Goal: Task Accomplishment & Management: Use online tool/utility

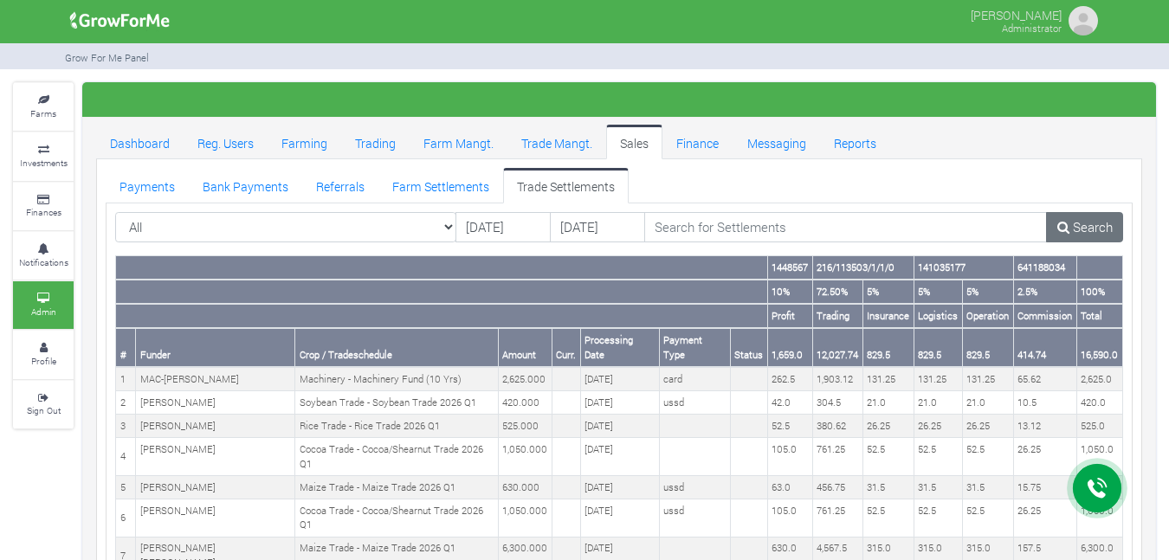
click at [224, 125] on link "Reg. Users" at bounding box center [226, 142] width 84 height 35
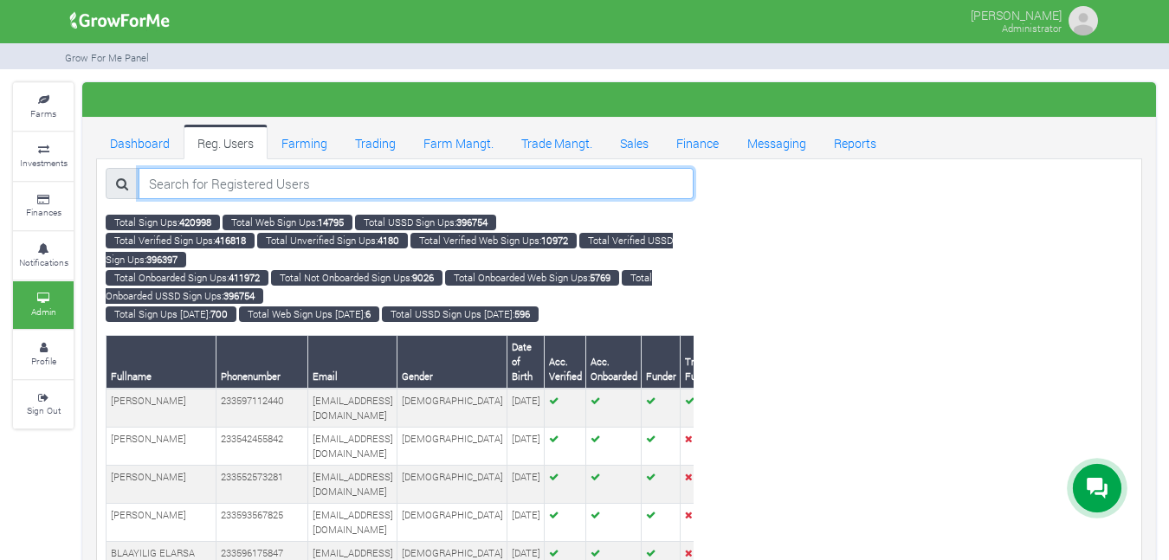
click at [275, 183] on input "search" at bounding box center [417, 183] width 556 height 31
click at [336, 181] on input "search" at bounding box center [417, 183] width 556 height 31
paste input "0538169417"
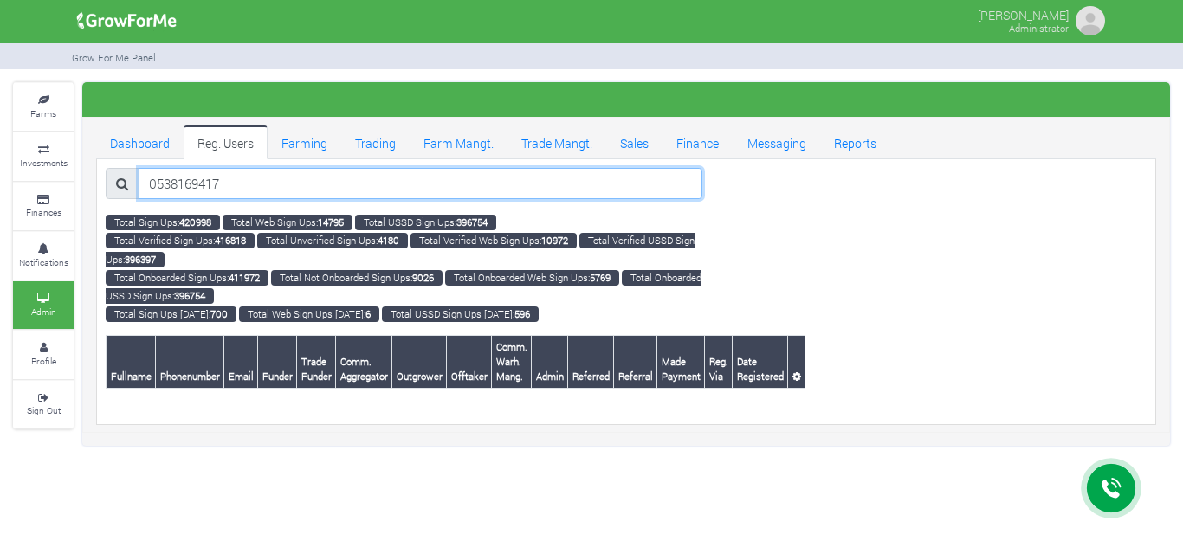
drag, startPoint x: 157, startPoint y: 184, endPoint x: 144, endPoint y: 185, distance: 13.1
click at [144, 185] on input "0538169417" at bounding box center [421, 183] width 564 height 31
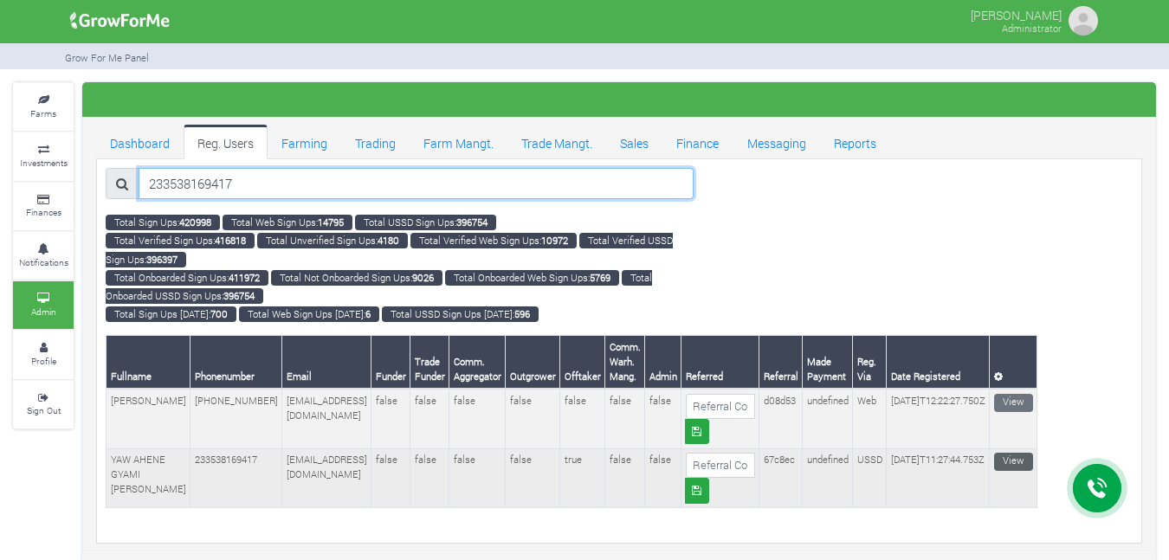
type input "233538169417"
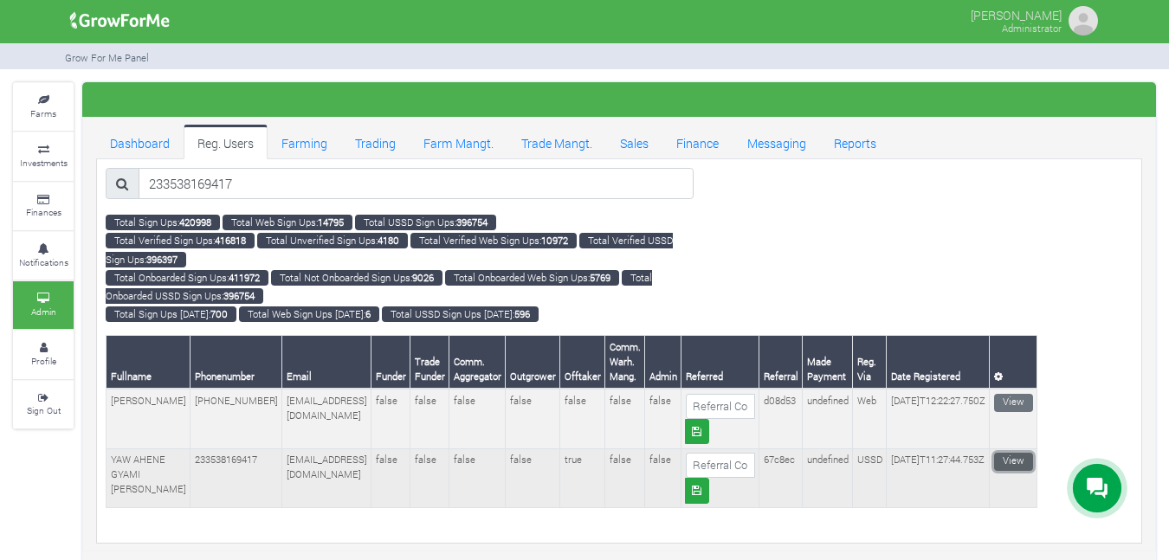
click at [1017, 460] on link "View" at bounding box center [1013, 462] width 39 height 18
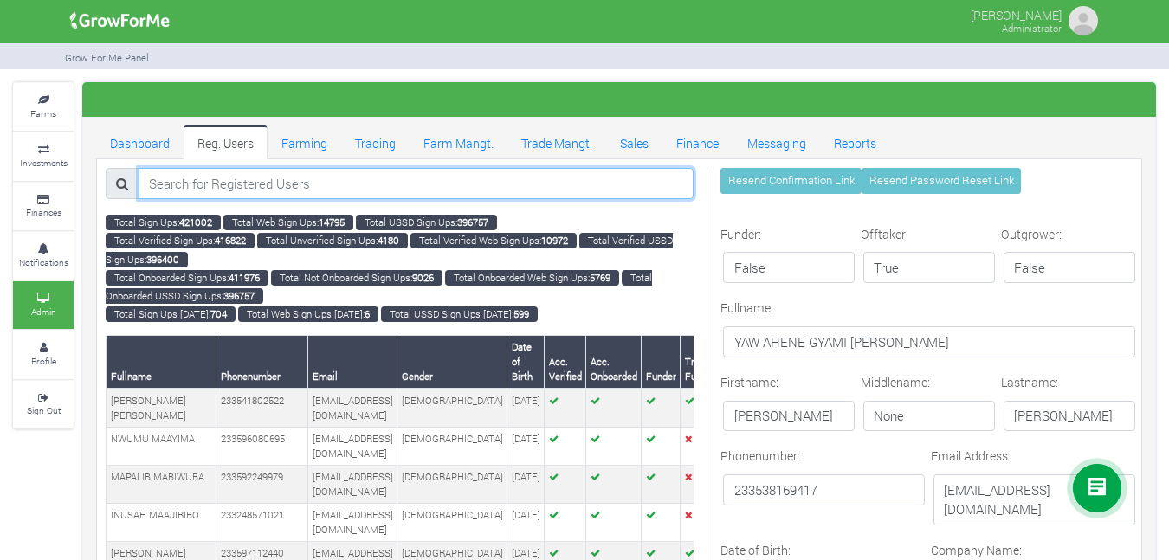
click at [304, 189] on input "search" at bounding box center [417, 183] width 556 height 31
paste input "0538169417"
drag, startPoint x: 154, startPoint y: 184, endPoint x: 133, endPoint y: 186, distance: 20.9
click at [133, 186] on div "0538169417" at bounding box center [400, 183] width 588 height 31
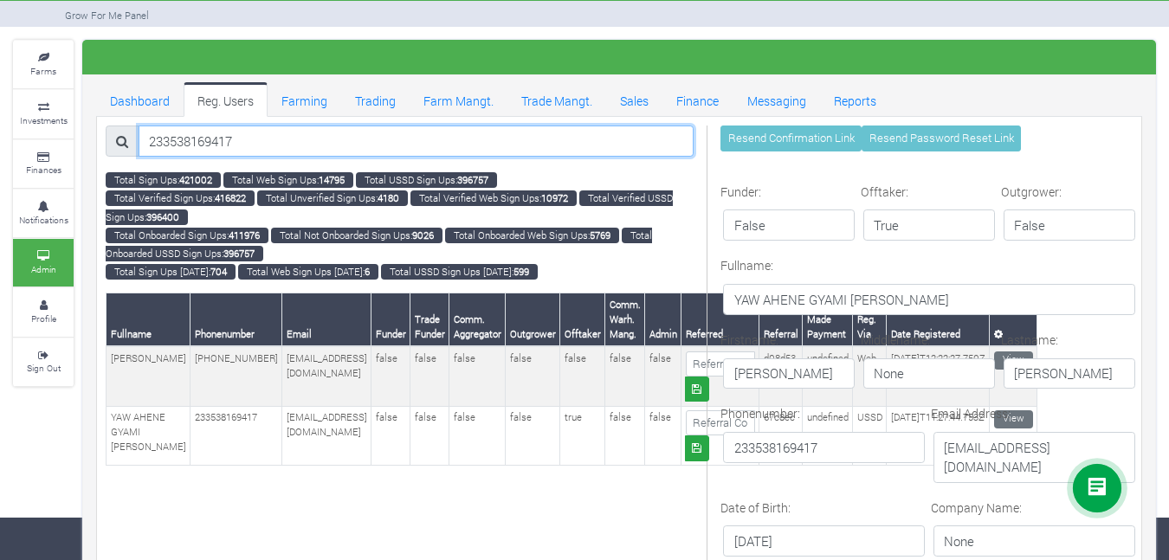
scroll to position [43, 0]
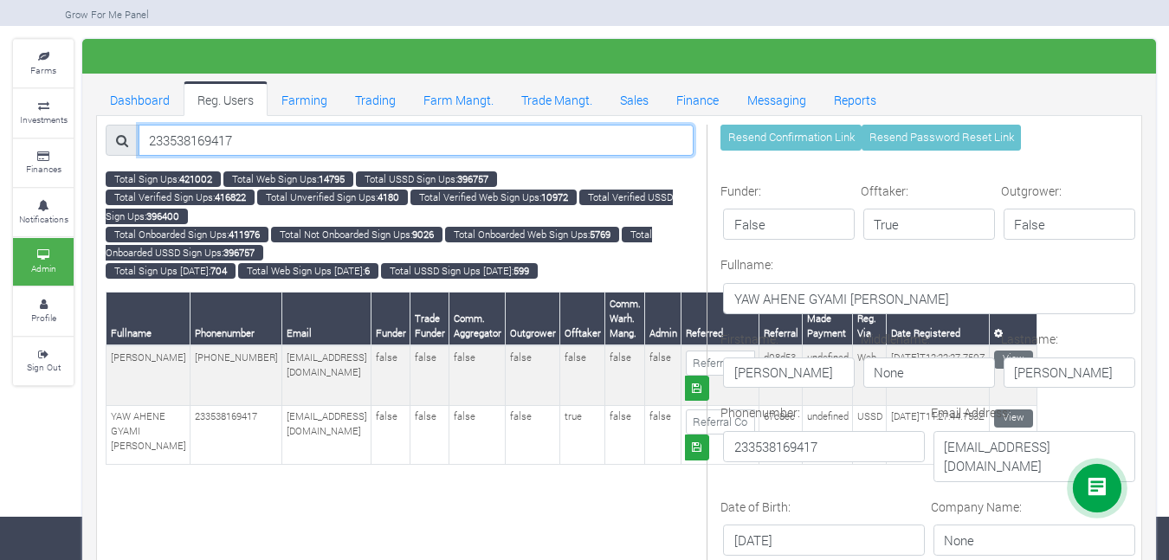
type input "233538169417"
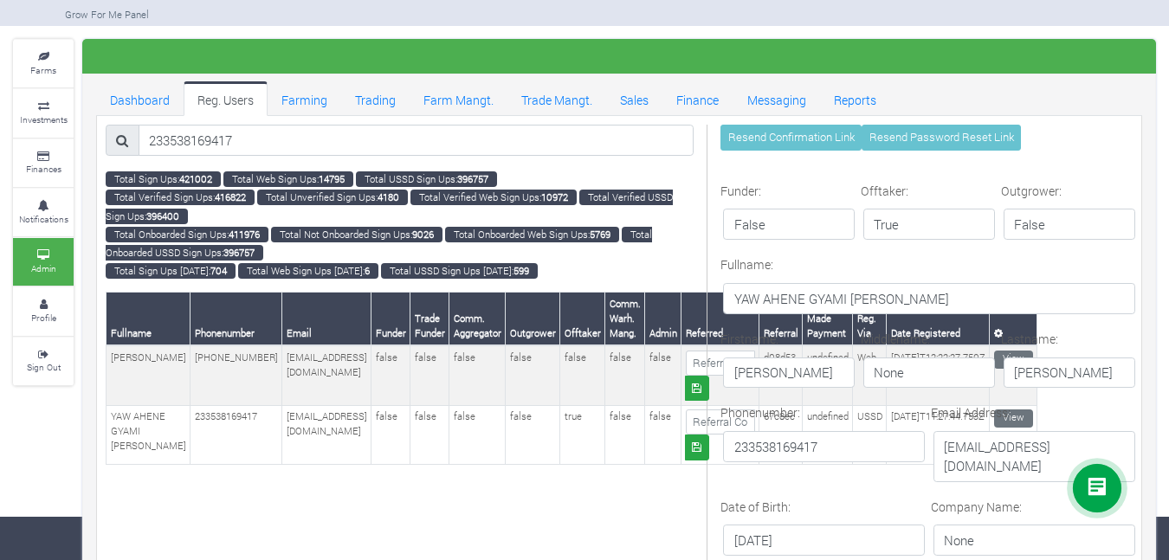
click at [1001, 354] on div "Lastname: AMOAH" at bounding box center [1067, 360] width 140 height 61
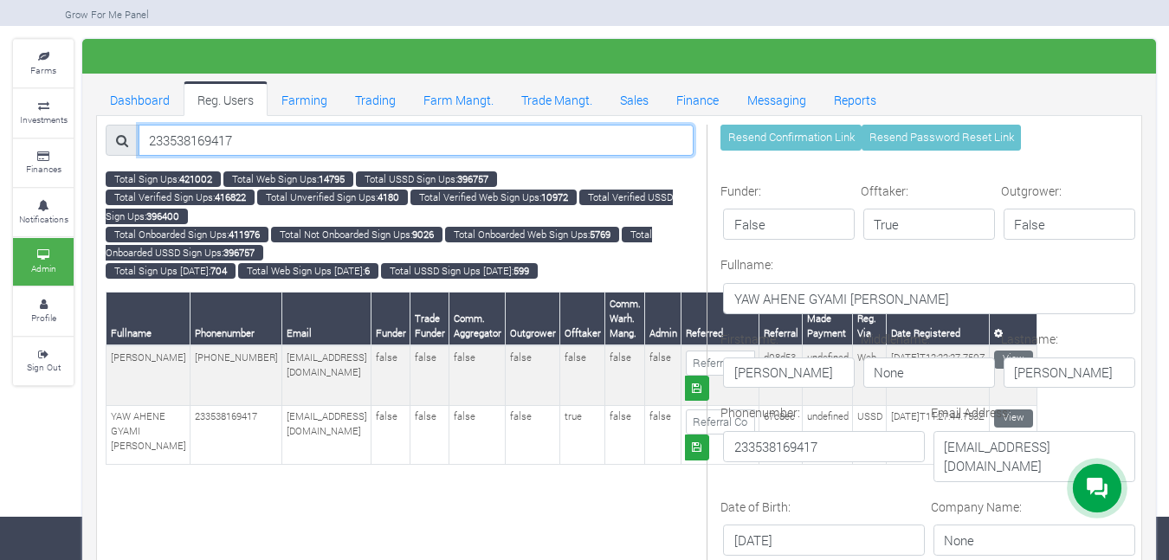
click at [318, 143] on input "233538169417" at bounding box center [417, 140] width 556 height 31
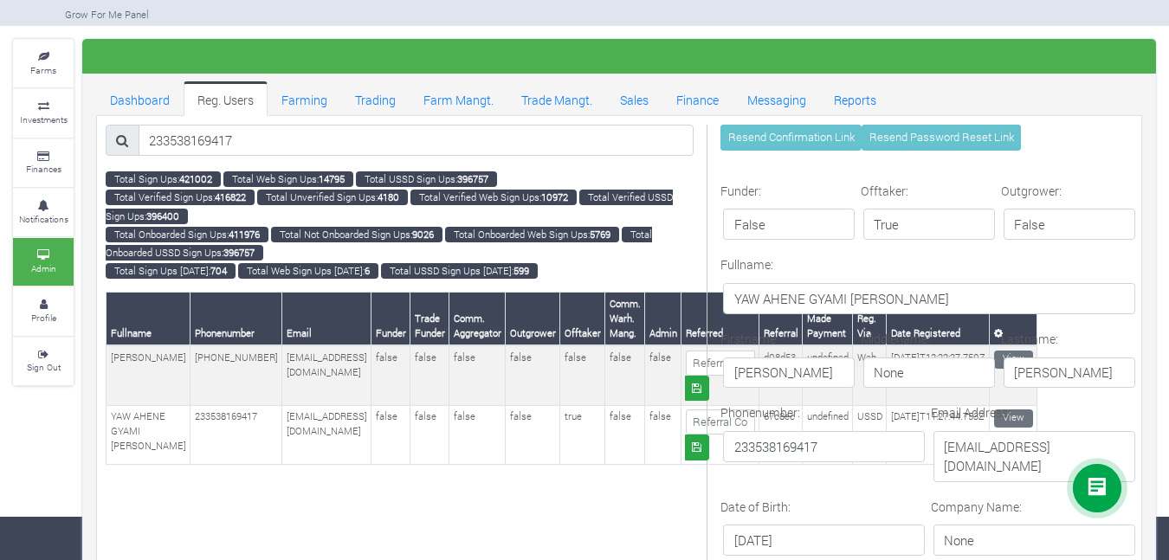
click at [218, 94] on link "Reg. Users" at bounding box center [226, 98] width 84 height 35
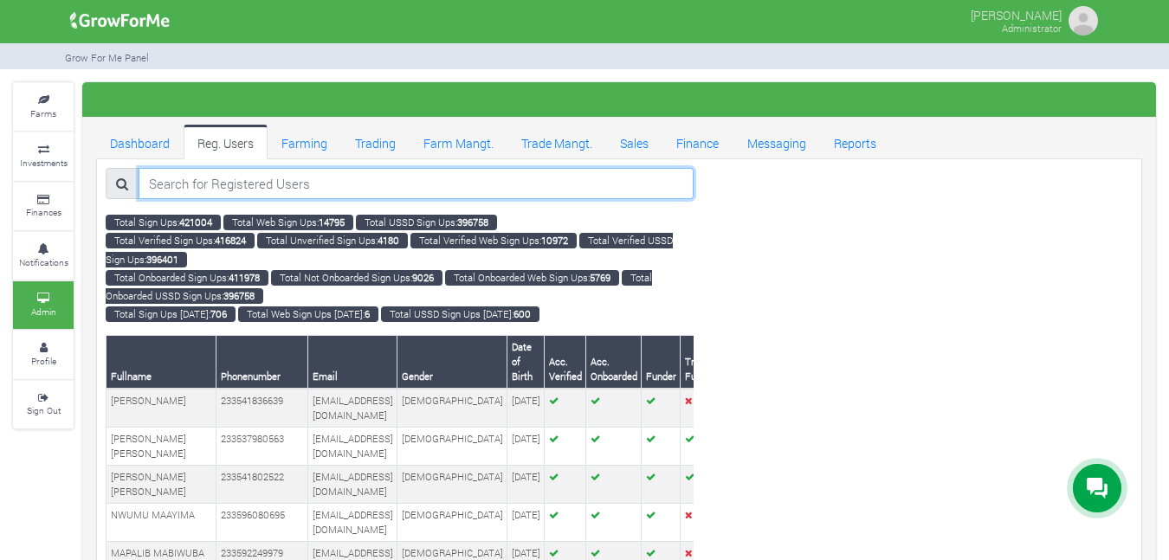
click at [653, 178] on input "search" at bounding box center [417, 183] width 556 height 31
paste input "233538169417"
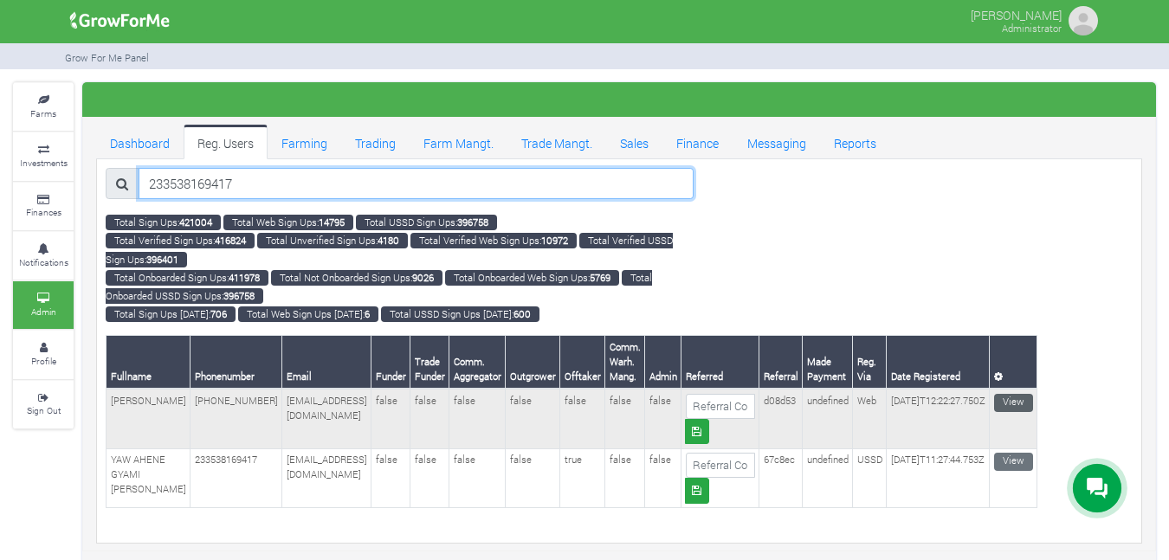
type input "233538169417"
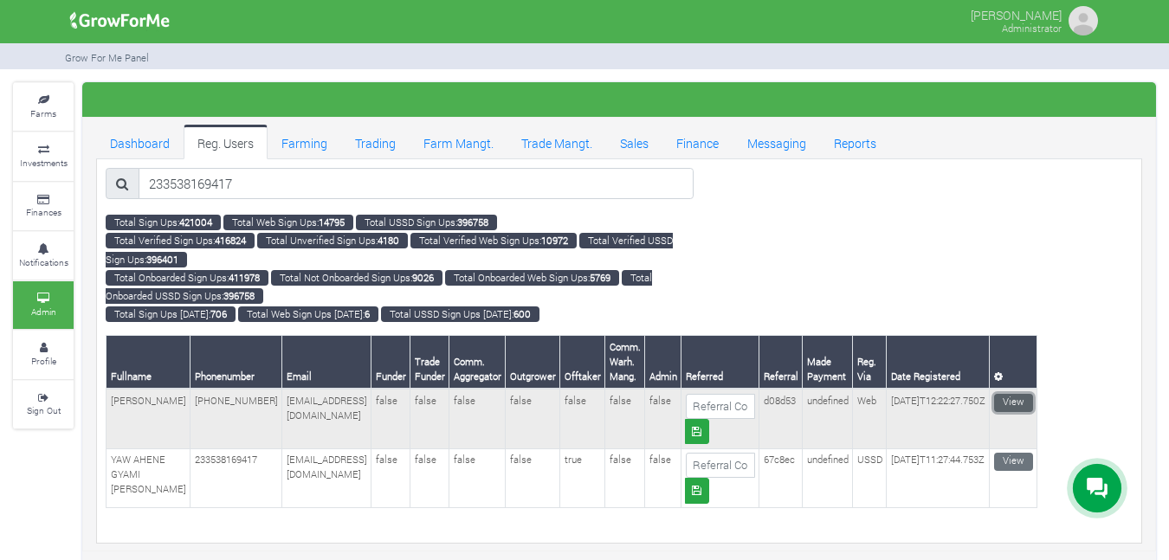
click at [1009, 398] on link "View" at bounding box center [1013, 403] width 39 height 18
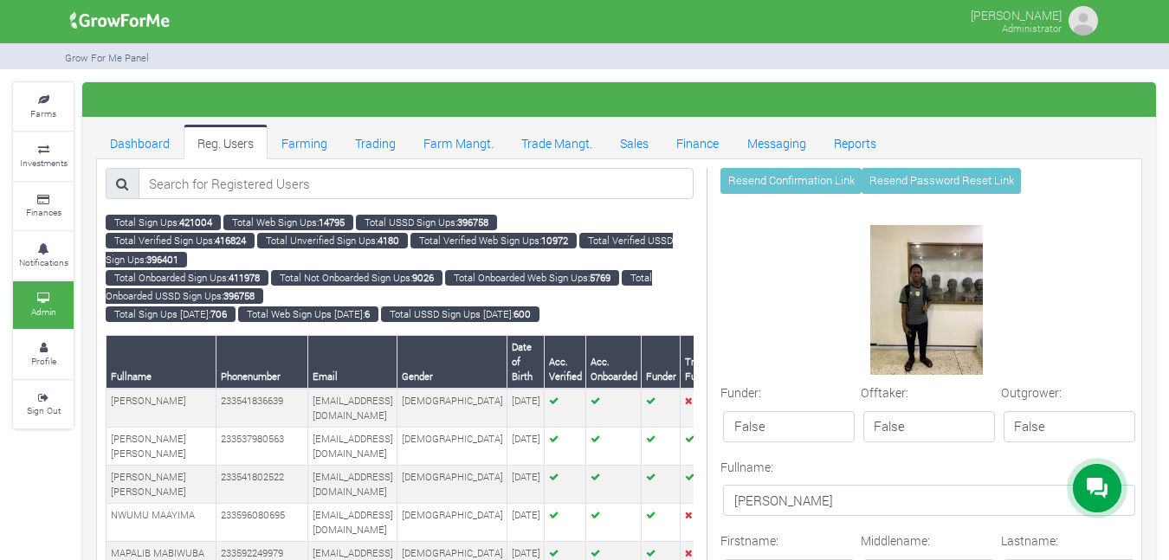
click at [49, 298] on icon at bounding box center [43, 298] width 52 height 9
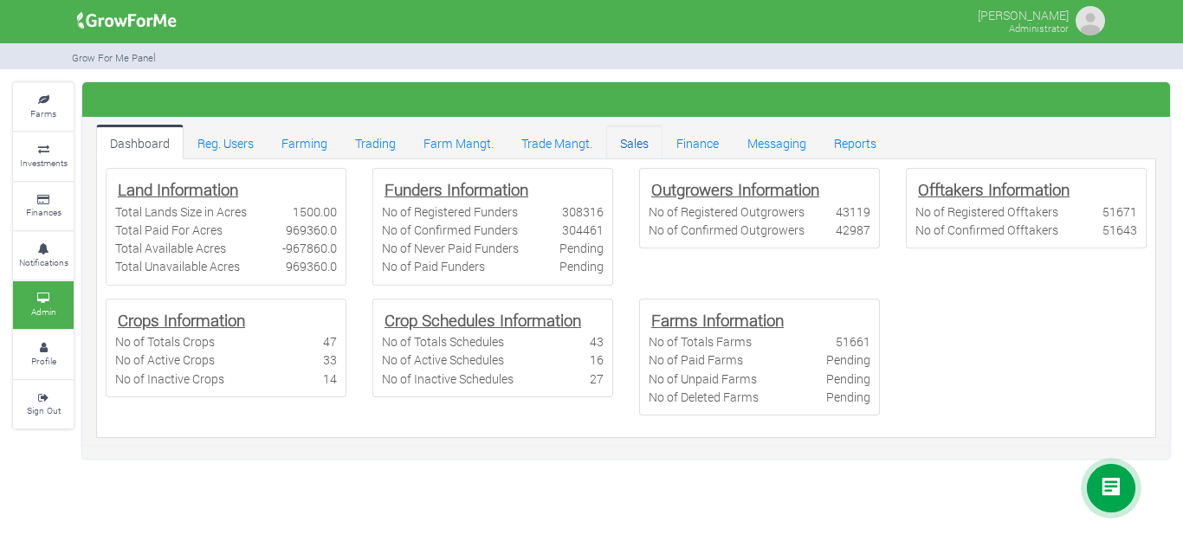
click at [644, 144] on link "Sales" at bounding box center [634, 142] width 56 height 35
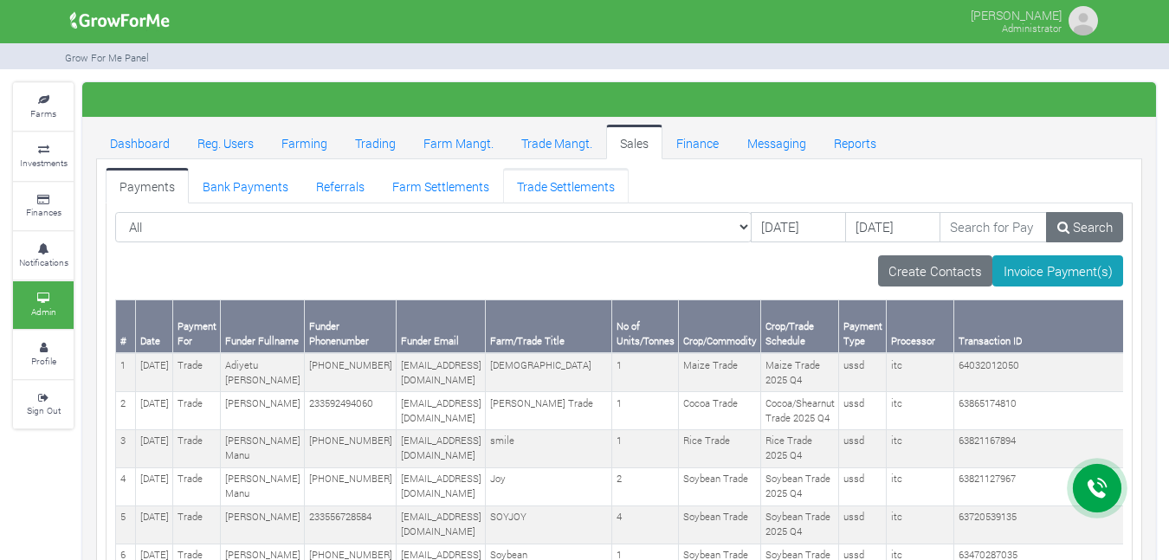
click at [522, 193] on link "Trade Settlements" at bounding box center [566, 185] width 126 height 35
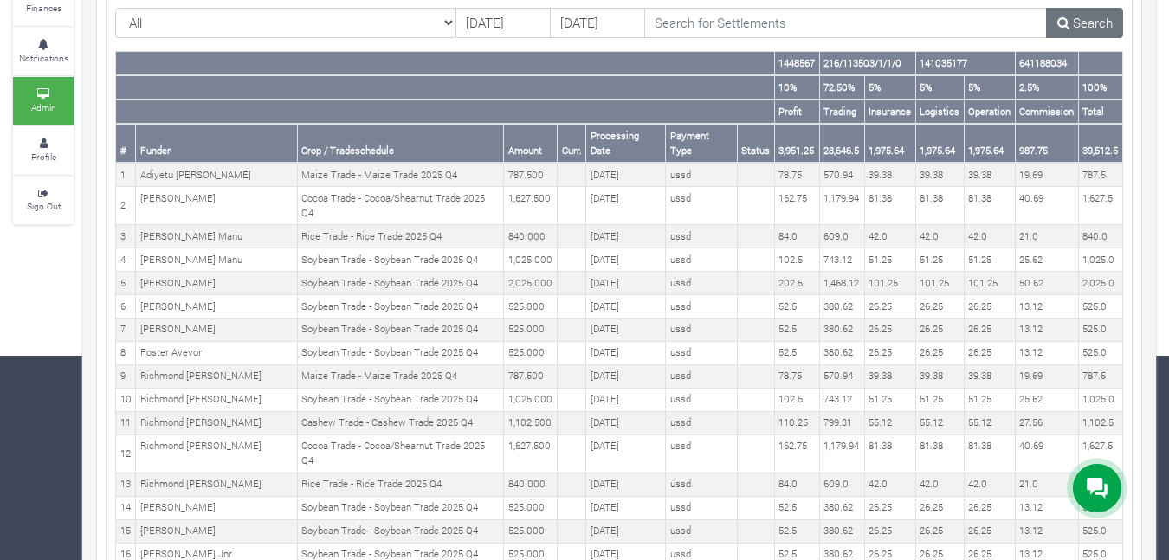
scroll to position [203, 0]
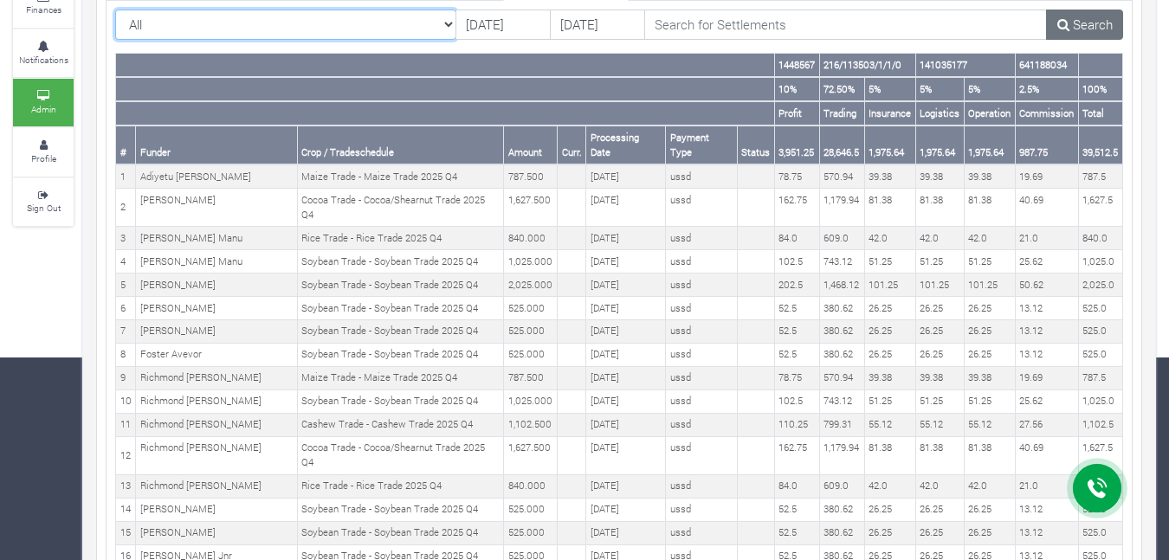
select select "?tradeschedule=47"
click at [115, 10] on select "All All AcresNano Soybean Trading - 2024 - ([GEOGRAPHIC_DATA] Trade)" at bounding box center [285, 25] width 341 height 31
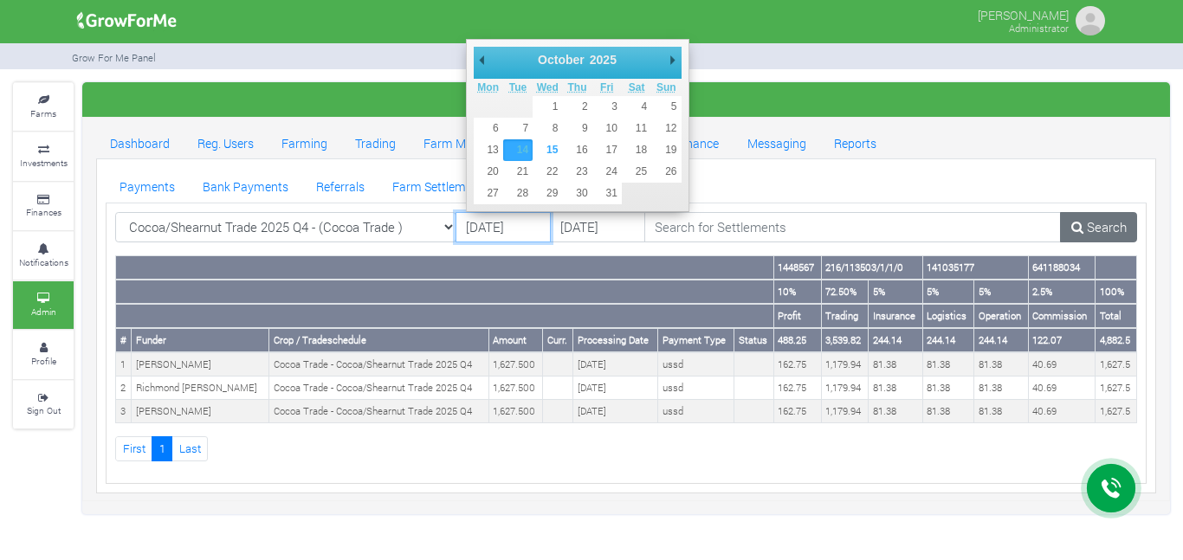
click at [515, 235] on input "[DATE]" at bounding box center [503, 227] width 95 height 31
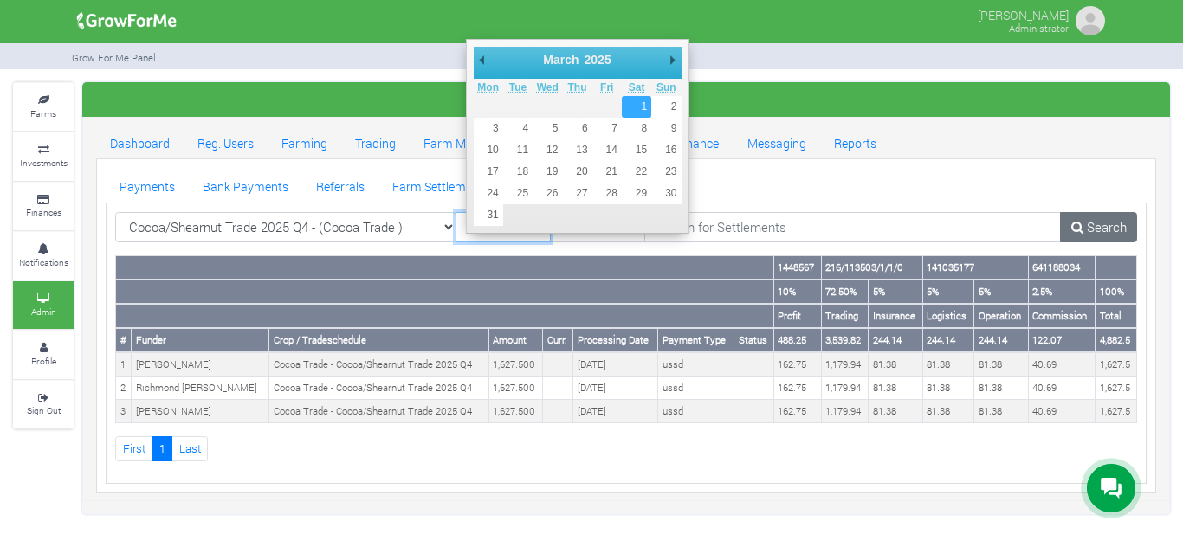
type input "[DATE]"
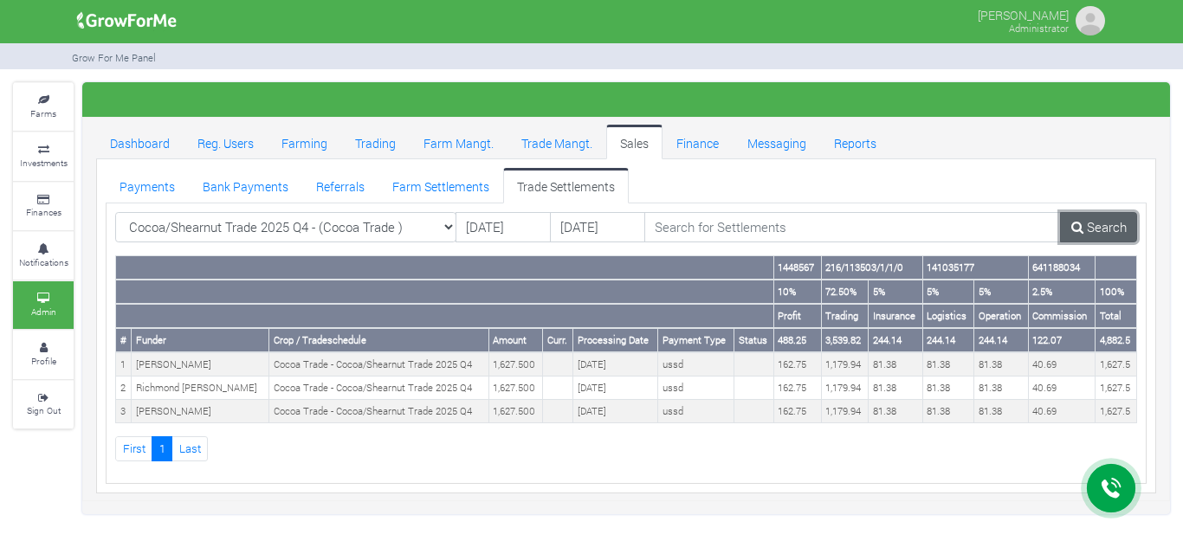
click at [1074, 231] on icon at bounding box center [1077, 227] width 12 height 13
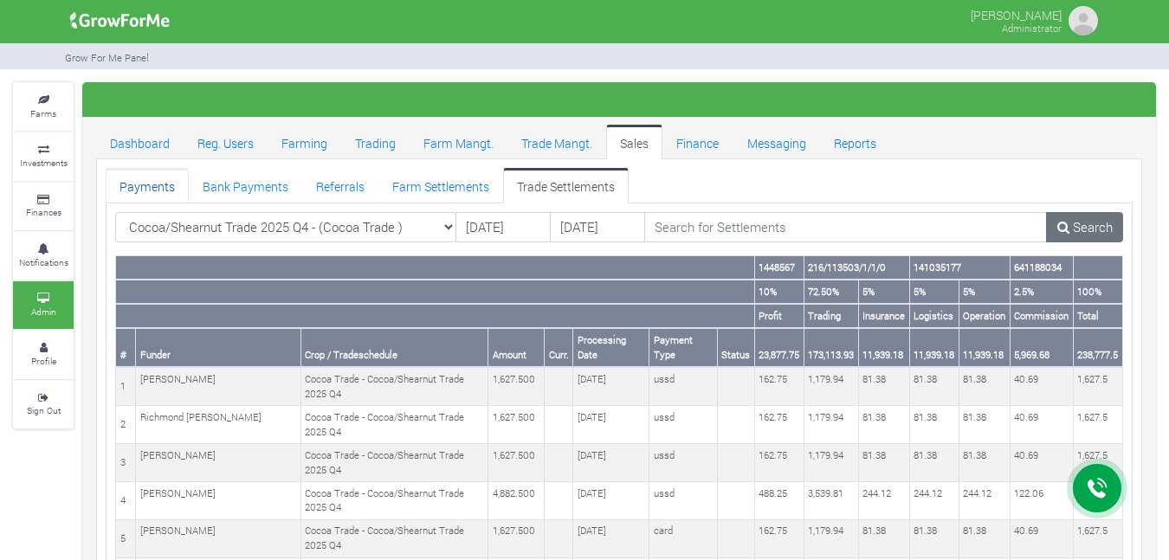
click at [166, 187] on link "Payments" at bounding box center [147, 185] width 83 height 35
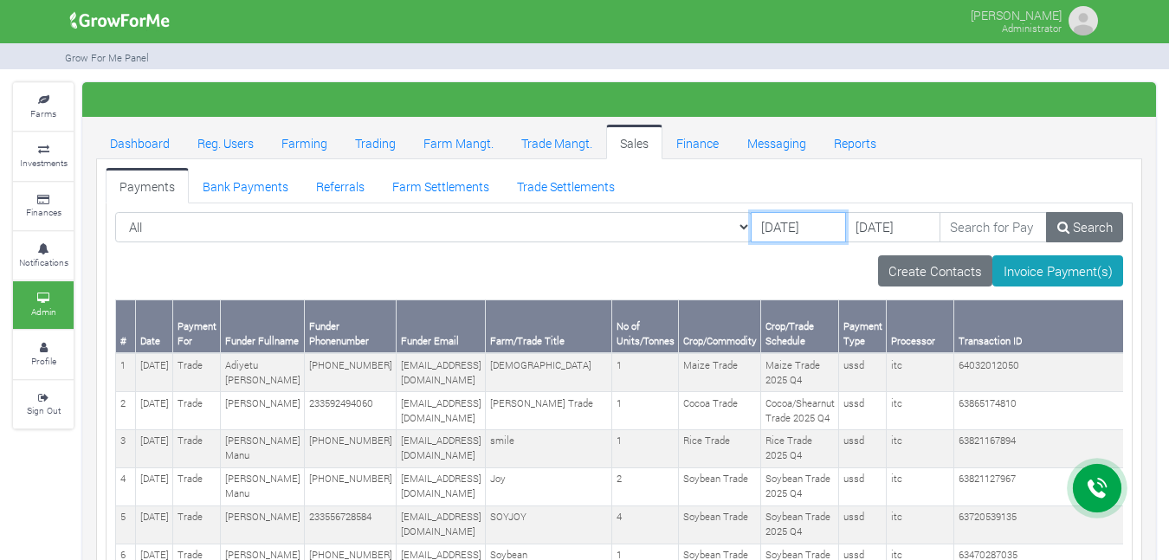
click at [764, 223] on input "14/10/2025" at bounding box center [798, 227] width 95 height 31
click at [762, 230] on input "02/08/2025" at bounding box center [798, 227] width 95 height 31
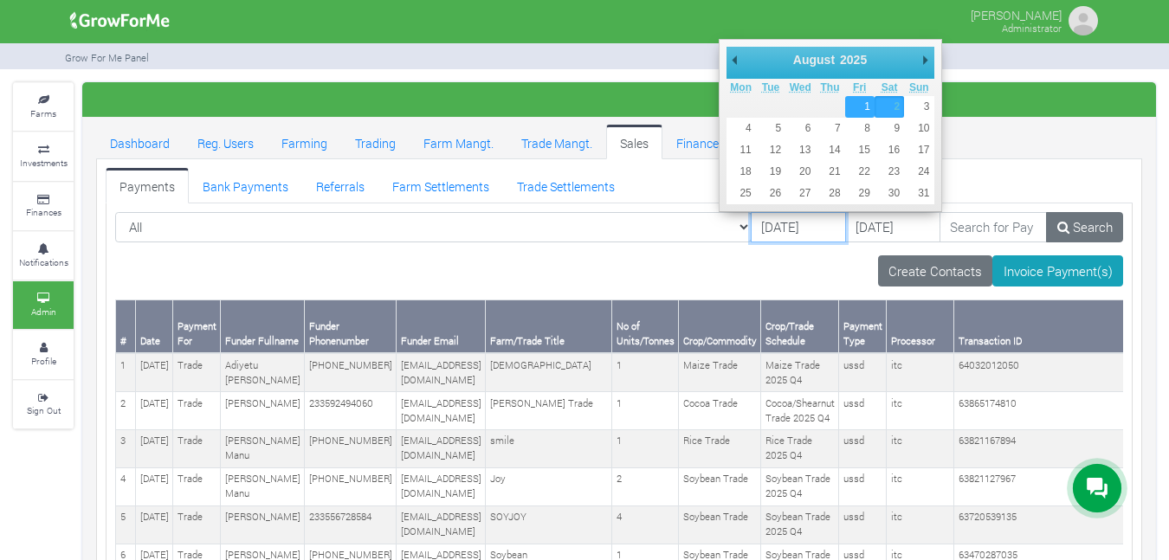
type input "[DATE]"
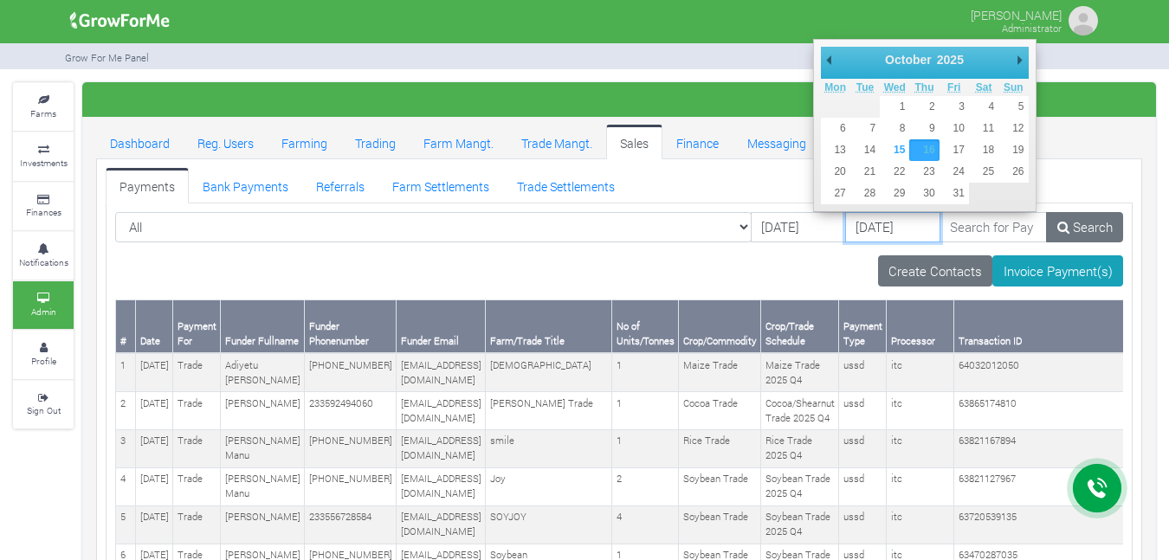
click at [845, 231] on input "16/10/2025" at bounding box center [892, 227] width 95 height 31
type input "[DATE]"
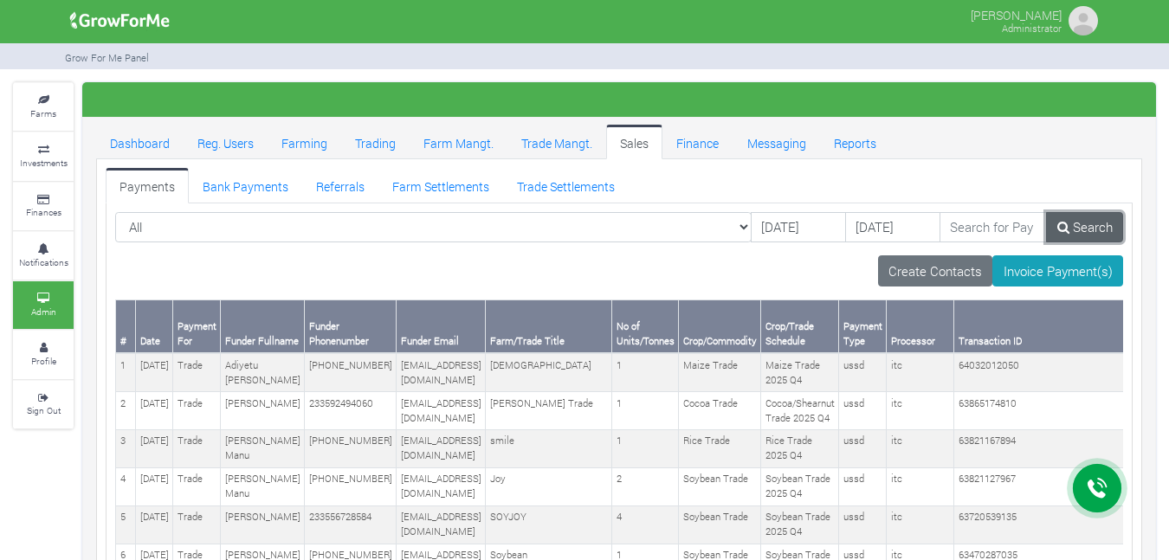
click at [1072, 220] on link "Search" at bounding box center [1084, 227] width 77 height 31
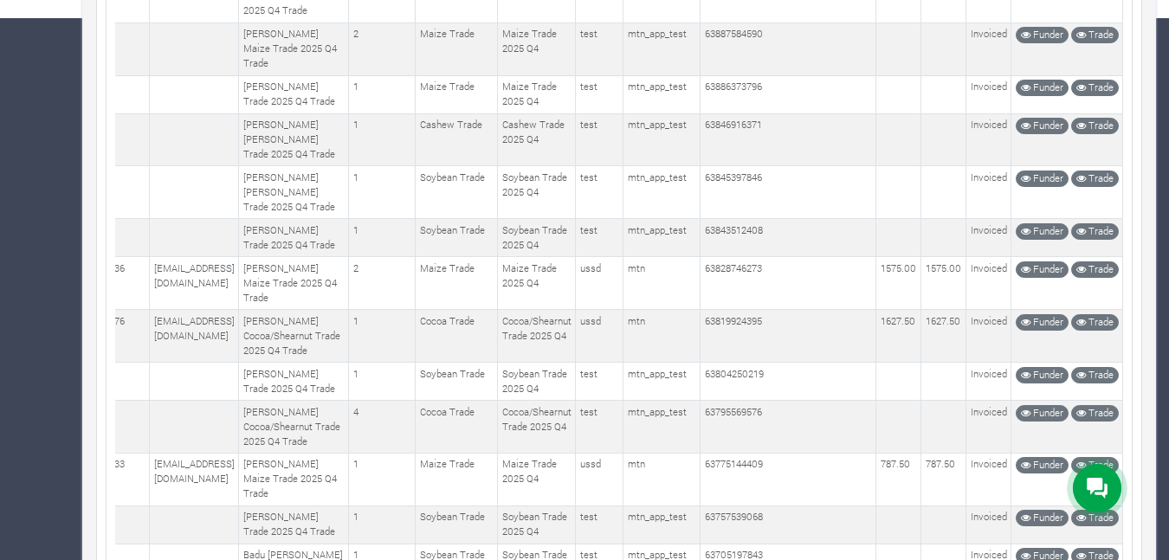
scroll to position [543, 0]
